Goal: Transaction & Acquisition: Purchase product/service

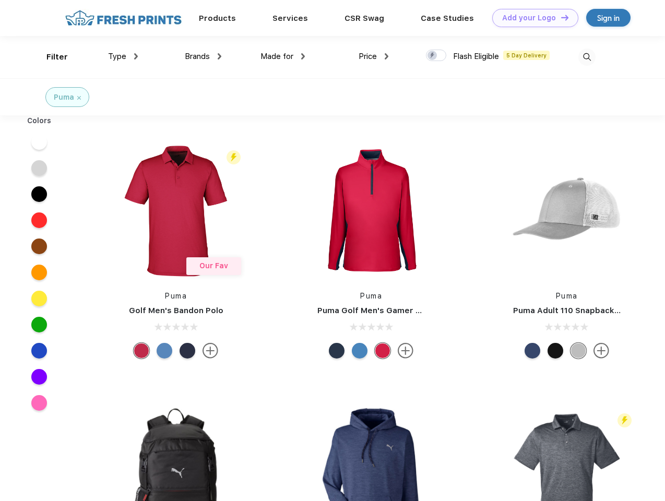
scroll to position [1, 0]
click at [531, 18] on link "Add your Logo Design Tool" at bounding box center [535, 18] width 86 height 18
click at [0, 0] on div "Design Tool" at bounding box center [0, 0] width 0 height 0
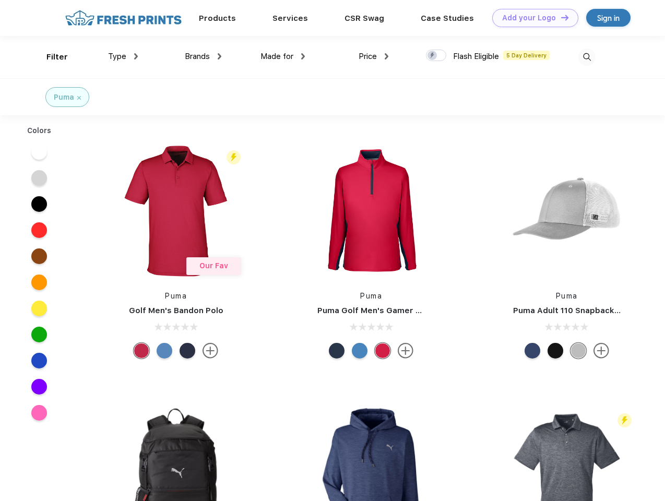
click at [560, 17] on link "Add your Logo Design Tool" at bounding box center [535, 18] width 86 height 18
click at [50, 57] on div "Filter" at bounding box center [56, 57] width 21 height 12
click at [123, 56] on span "Type" at bounding box center [117, 56] width 18 height 9
click at [203, 56] on span "Brands" at bounding box center [197, 56] width 25 height 9
click at [283, 56] on span "Made for" at bounding box center [276, 56] width 33 height 9
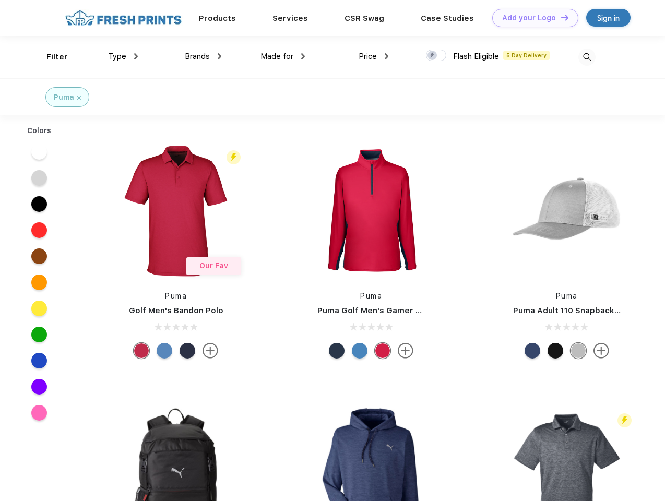
click at [373, 56] on span "Price" at bounding box center [367, 56] width 18 height 9
click at [436, 56] on div at bounding box center [436, 55] width 20 height 11
click at [432, 56] on input "checkbox" at bounding box center [429, 52] width 7 height 7
click at [586, 57] on img at bounding box center [586, 57] width 17 height 17
